Goal: Task Accomplishment & Management: Use online tool/utility

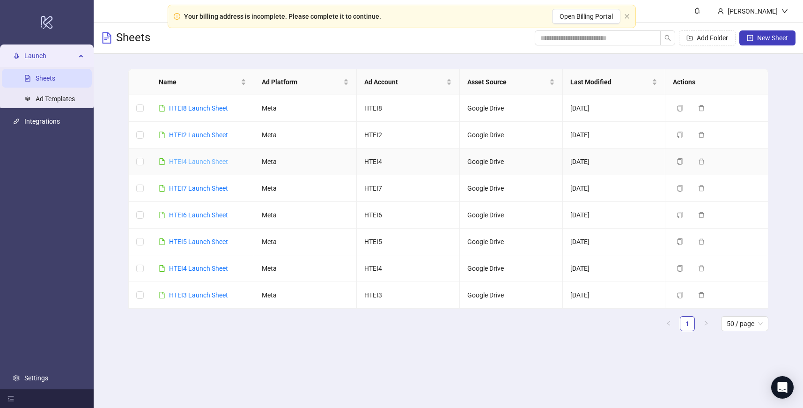
click at [204, 159] on link "HTEI4 Launch Sheet" at bounding box center [198, 161] width 59 height 7
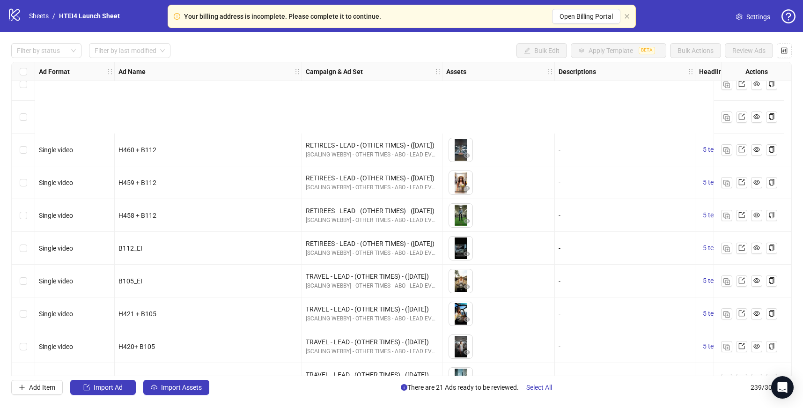
scroll to position [5147, 0]
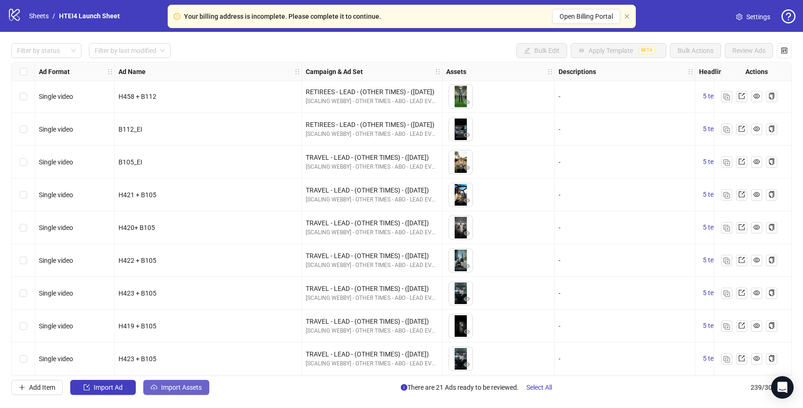
click at [168, 390] on span "Import Assets" at bounding box center [181, 386] width 41 height 7
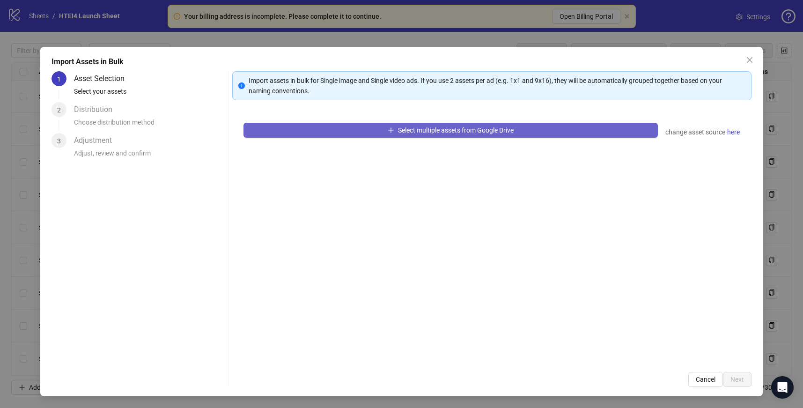
click at [409, 135] on button "Select multiple assets from Google Drive" at bounding box center [450, 130] width 414 height 15
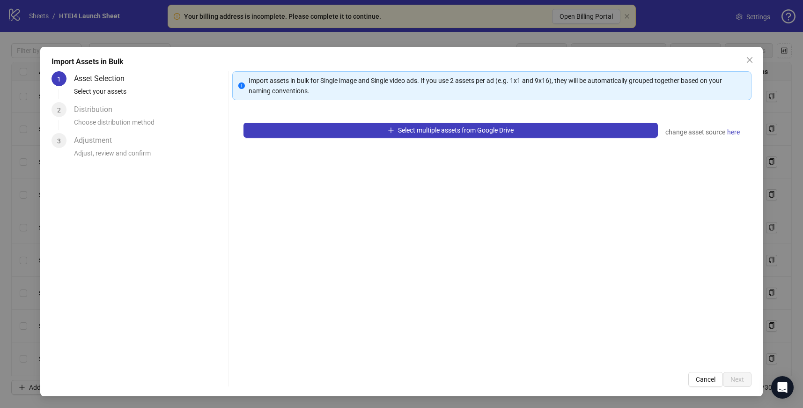
click at [486, 145] on div "Select multiple assets from Google Drive change asset source here" at bounding box center [491, 235] width 519 height 249
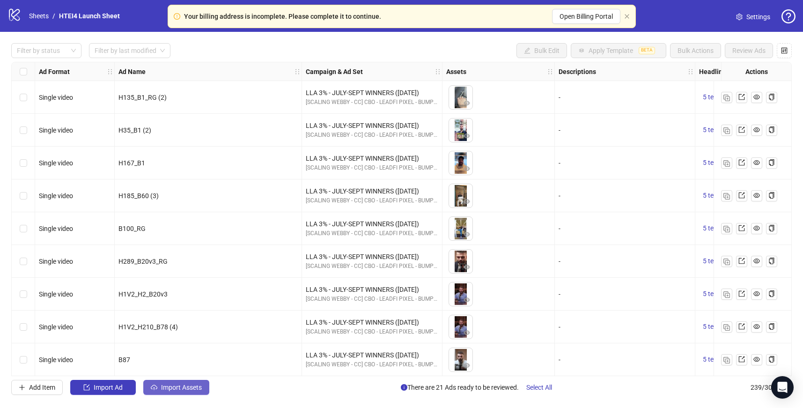
click at [184, 386] on span "Import Assets" at bounding box center [181, 386] width 41 height 7
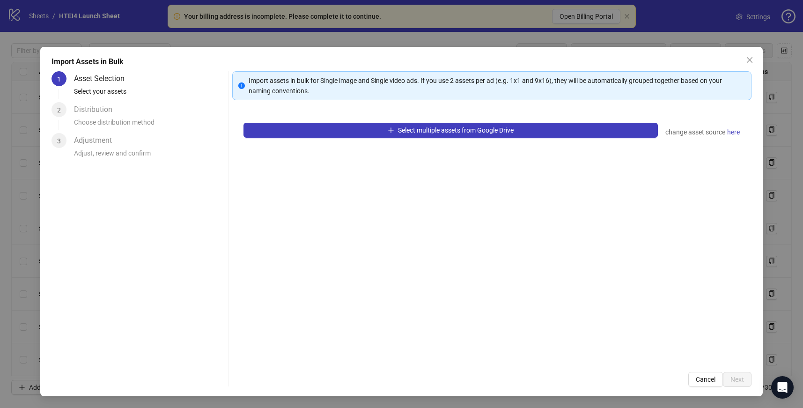
click at [339, 139] on div "Select multiple assets from Google Drive change asset source here" at bounding box center [491, 235] width 519 height 249
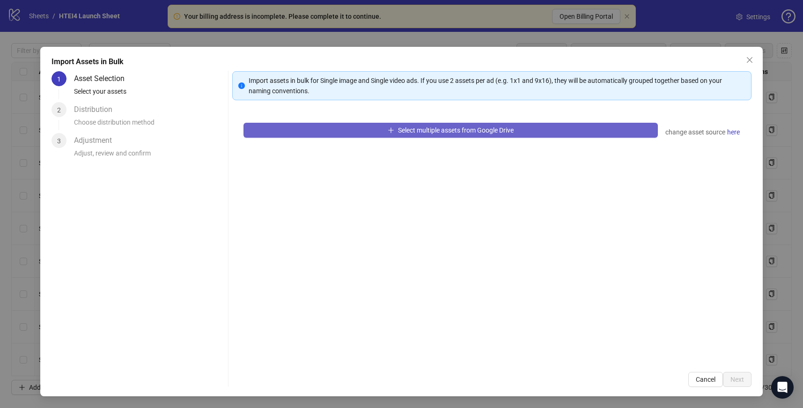
click at [339, 131] on button "Select multiple assets from Google Drive" at bounding box center [450, 130] width 414 height 15
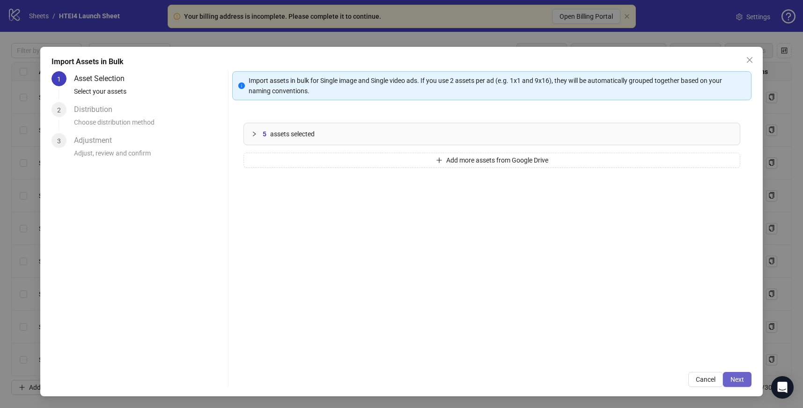
click at [746, 381] on button "Next" at bounding box center [737, 379] width 29 height 15
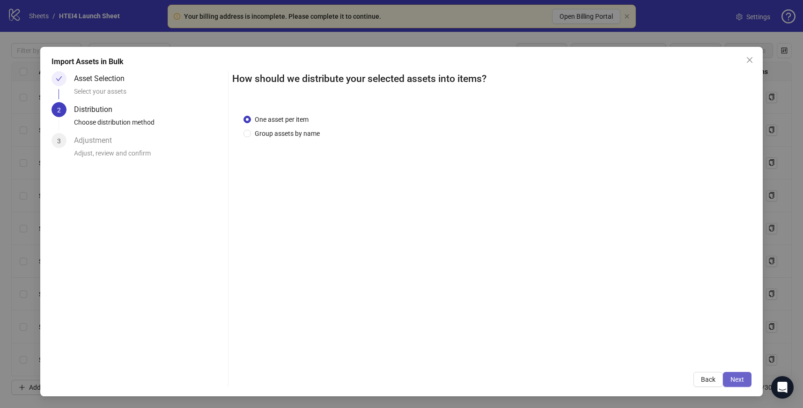
click at [744, 379] on button "Next" at bounding box center [737, 379] width 29 height 15
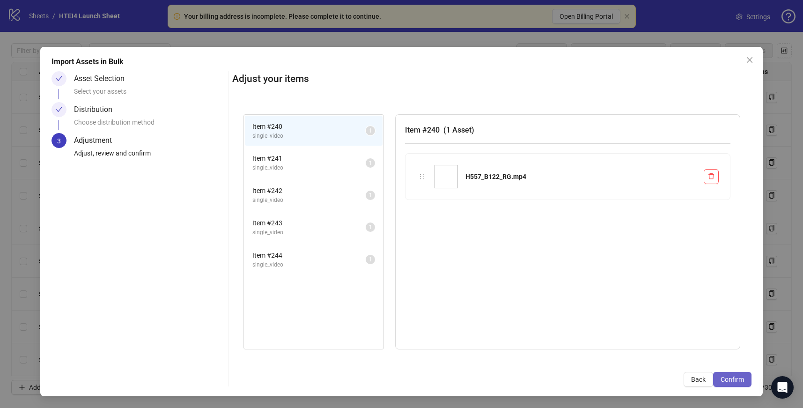
click at [743, 379] on span "Confirm" at bounding box center [732, 379] width 23 height 7
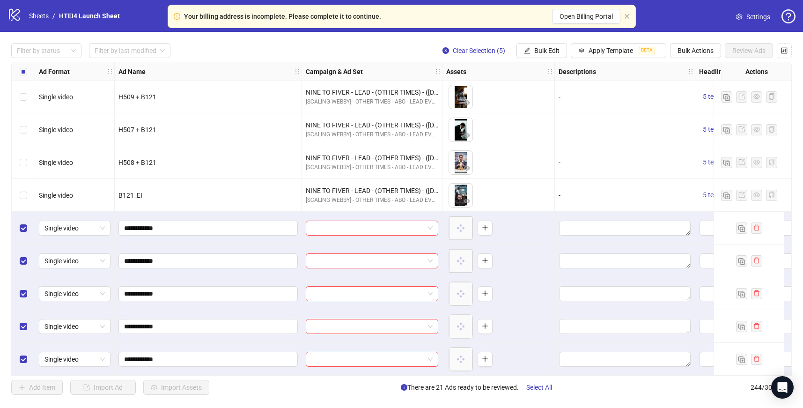
scroll to position [7706, 0]
click at [649, 52] on span "BETA" at bounding box center [647, 50] width 16 height 7
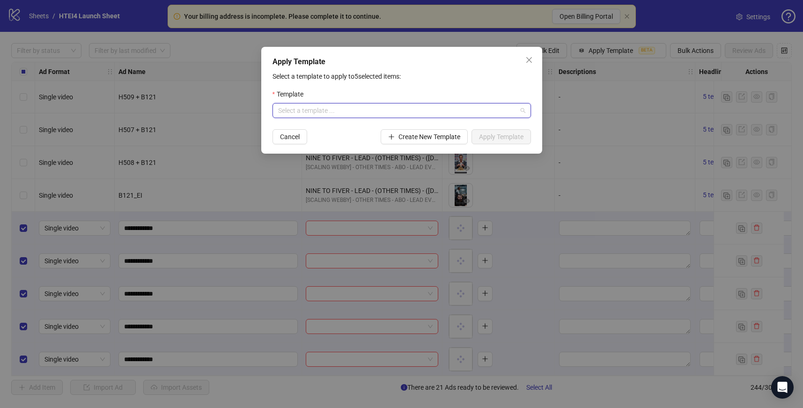
click at [514, 109] on input "search" at bounding box center [397, 110] width 239 height 14
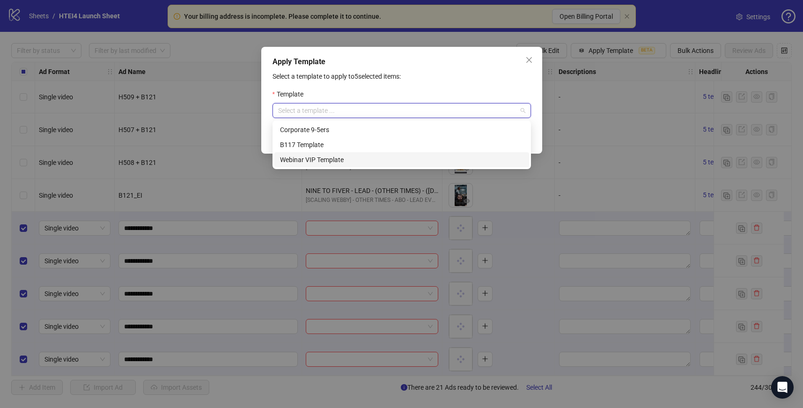
click at [406, 156] on div "Webinar VIP Template" at bounding box center [401, 160] width 243 height 10
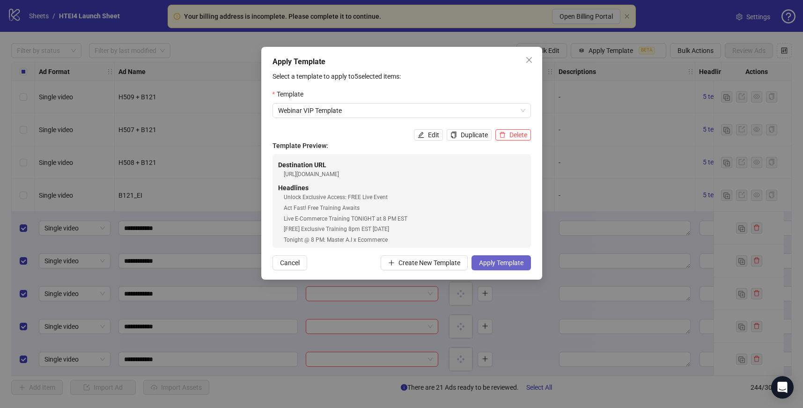
click at [500, 259] on span "Apply Template" at bounding box center [501, 262] width 44 height 7
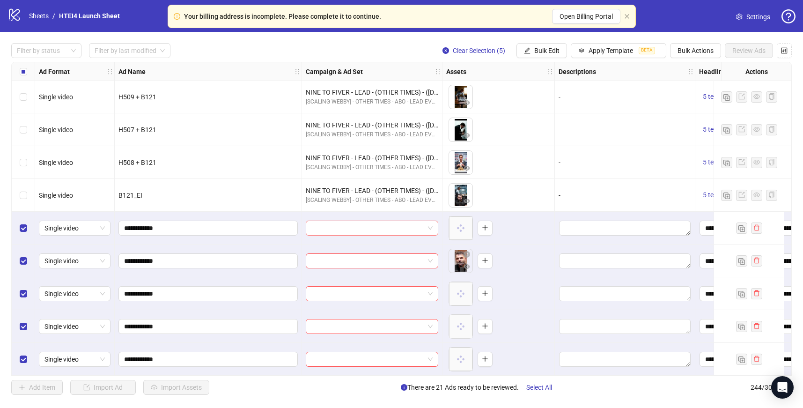
click at [368, 227] on input "search" at bounding box center [367, 228] width 113 height 14
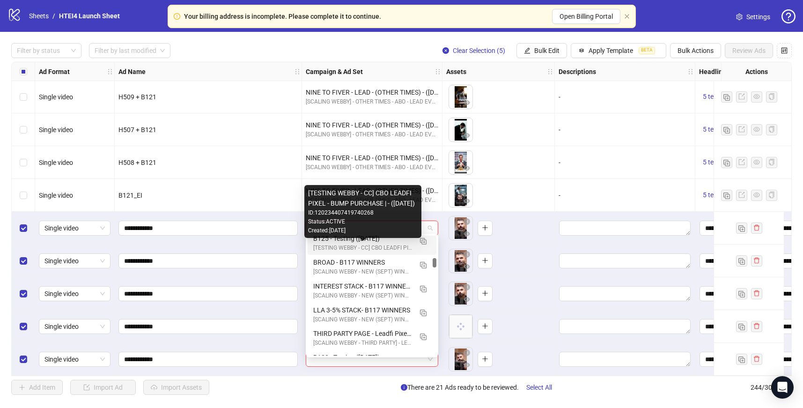
scroll to position [619, 0]
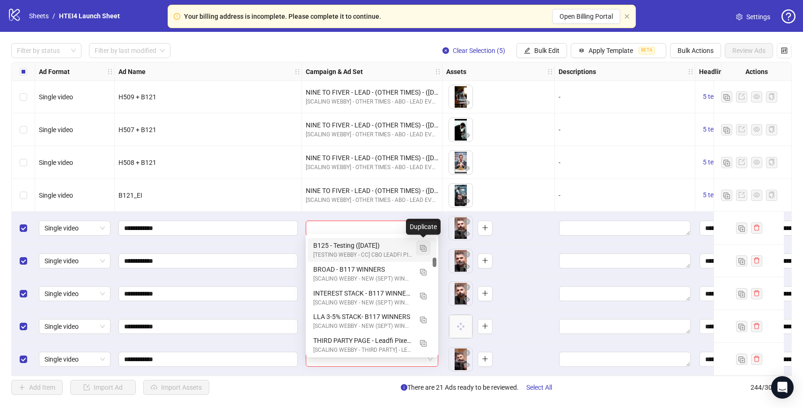
click at [424, 249] on img "button" at bounding box center [423, 248] width 7 height 7
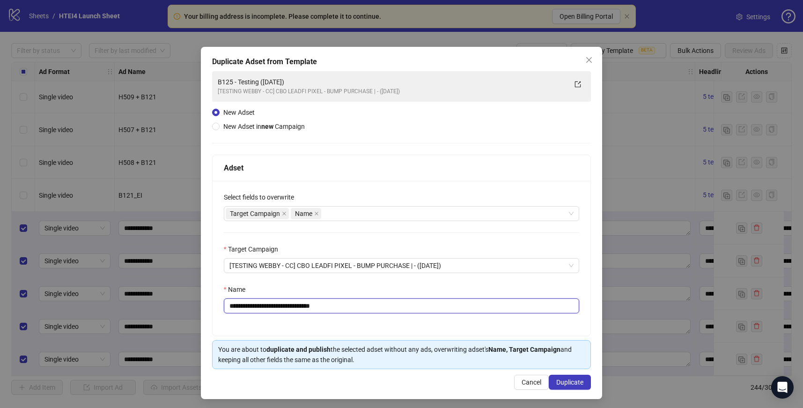
click at [243, 306] on input "**********" at bounding box center [402, 305] width 356 height 15
click at [291, 306] on input "**********" at bounding box center [402, 305] width 356 height 15
drag, startPoint x: 311, startPoint y: 309, endPoint x: 383, endPoint y: 311, distance: 72.2
click at [383, 311] on input "**********" at bounding box center [402, 305] width 356 height 15
type input "**********"
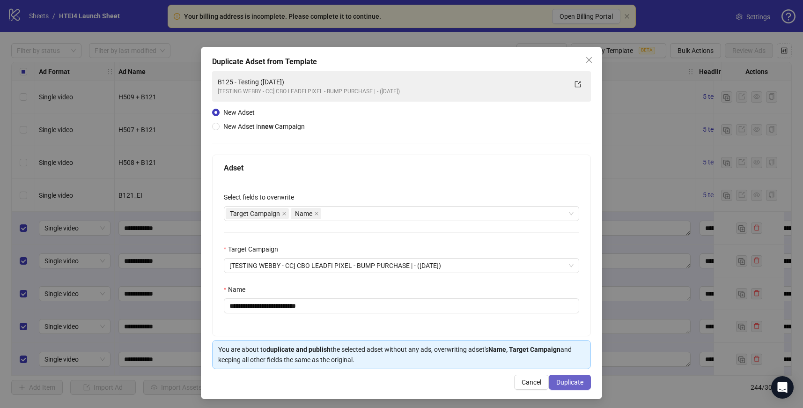
click at [558, 381] on span "Duplicate" at bounding box center [569, 381] width 27 height 7
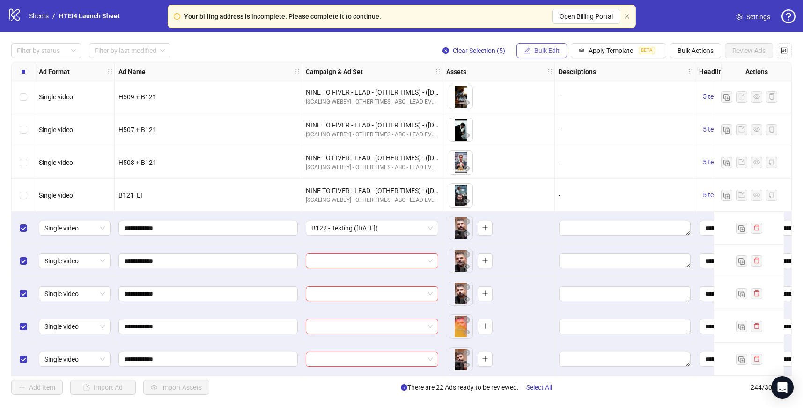
click at [539, 52] on span "Bulk Edit" at bounding box center [546, 50] width 25 height 7
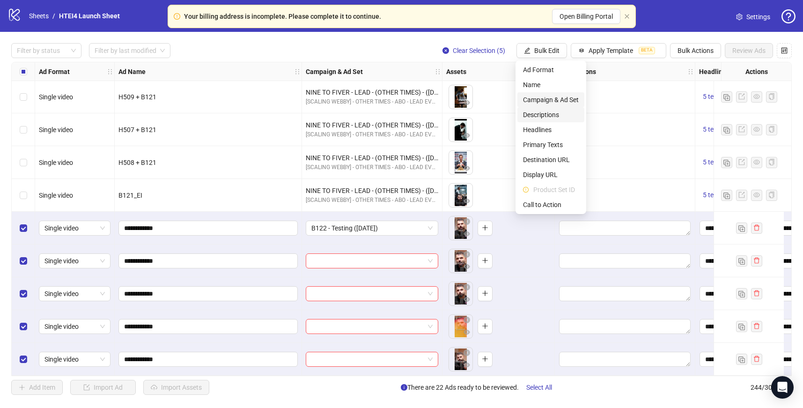
click at [544, 102] on span "Campaign & Ad Set" at bounding box center [551, 100] width 56 height 10
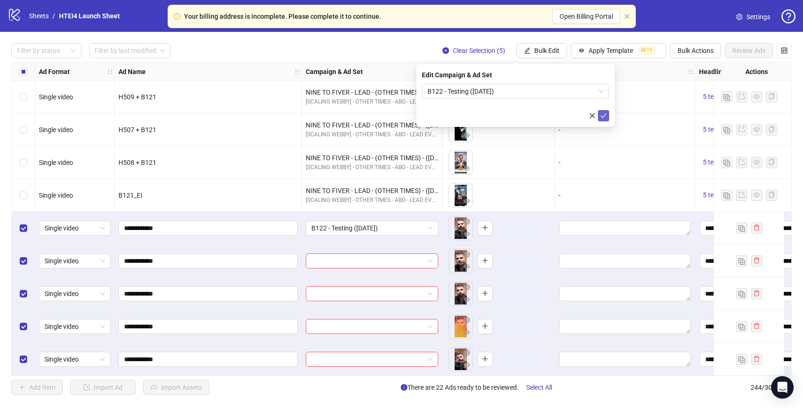
click at [604, 115] on icon "check" at bounding box center [603, 115] width 7 height 7
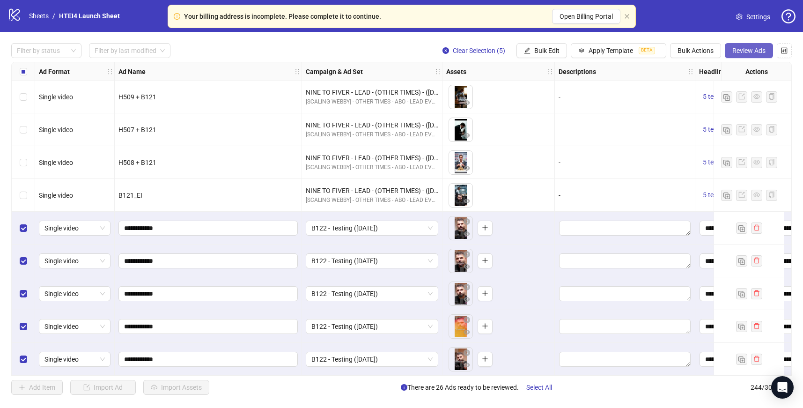
click at [760, 48] on span "Review Ads" at bounding box center [748, 50] width 33 height 7
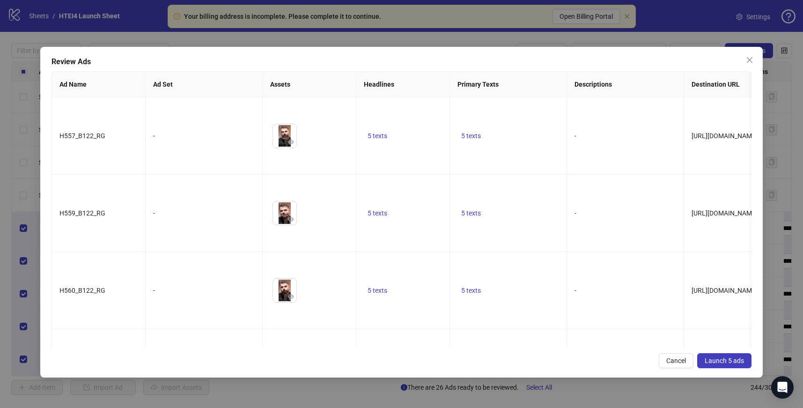
click at [732, 358] on span "Launch 5 ads" at bounding box center [724, 360] width 39 height 7
